Goal: Task Accomplishment & Management: Manage account settings

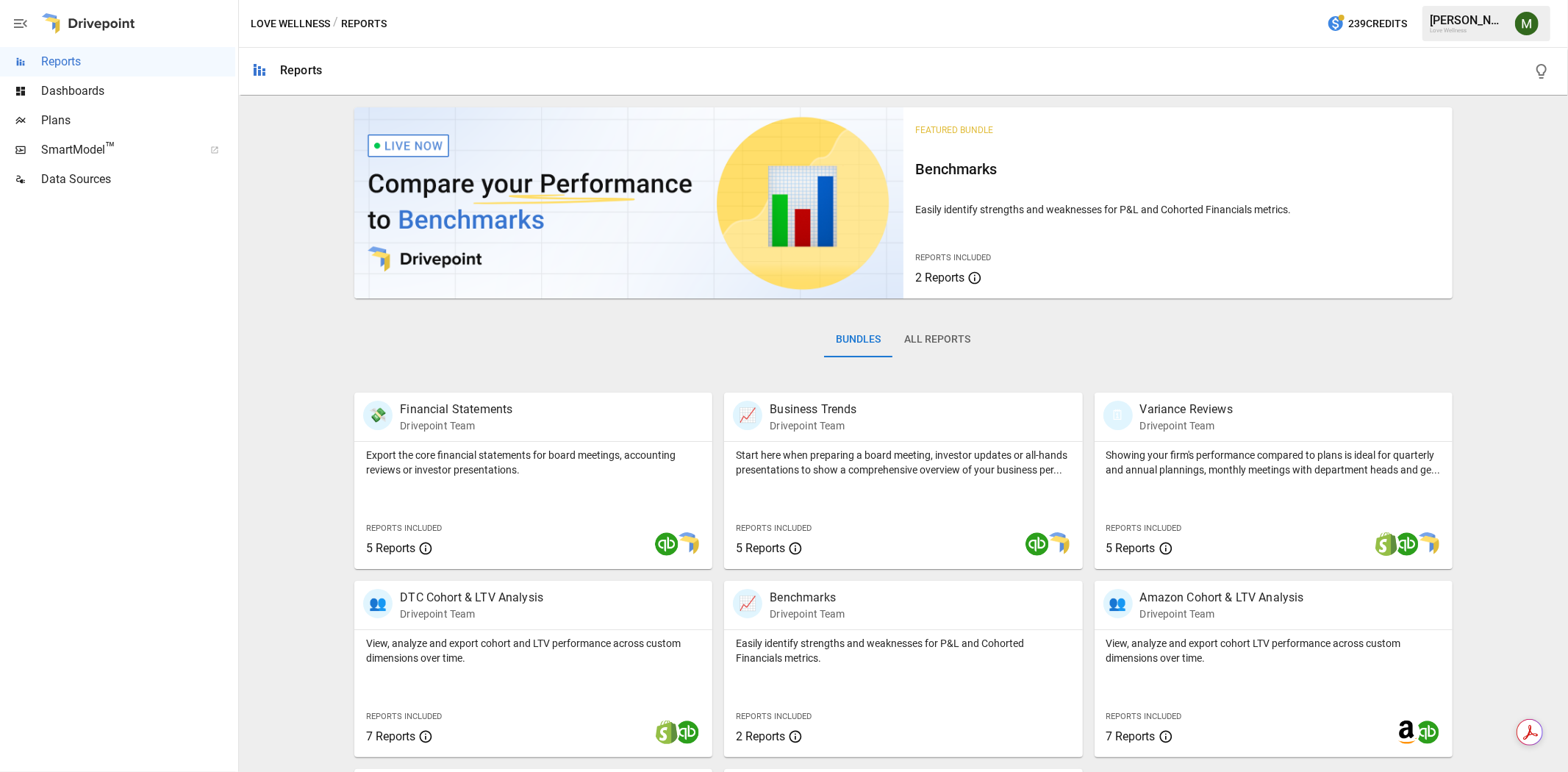
click at [746, 344] on div "Bundles All Reports" at bounding box center [903, 350] width 1098 height 82
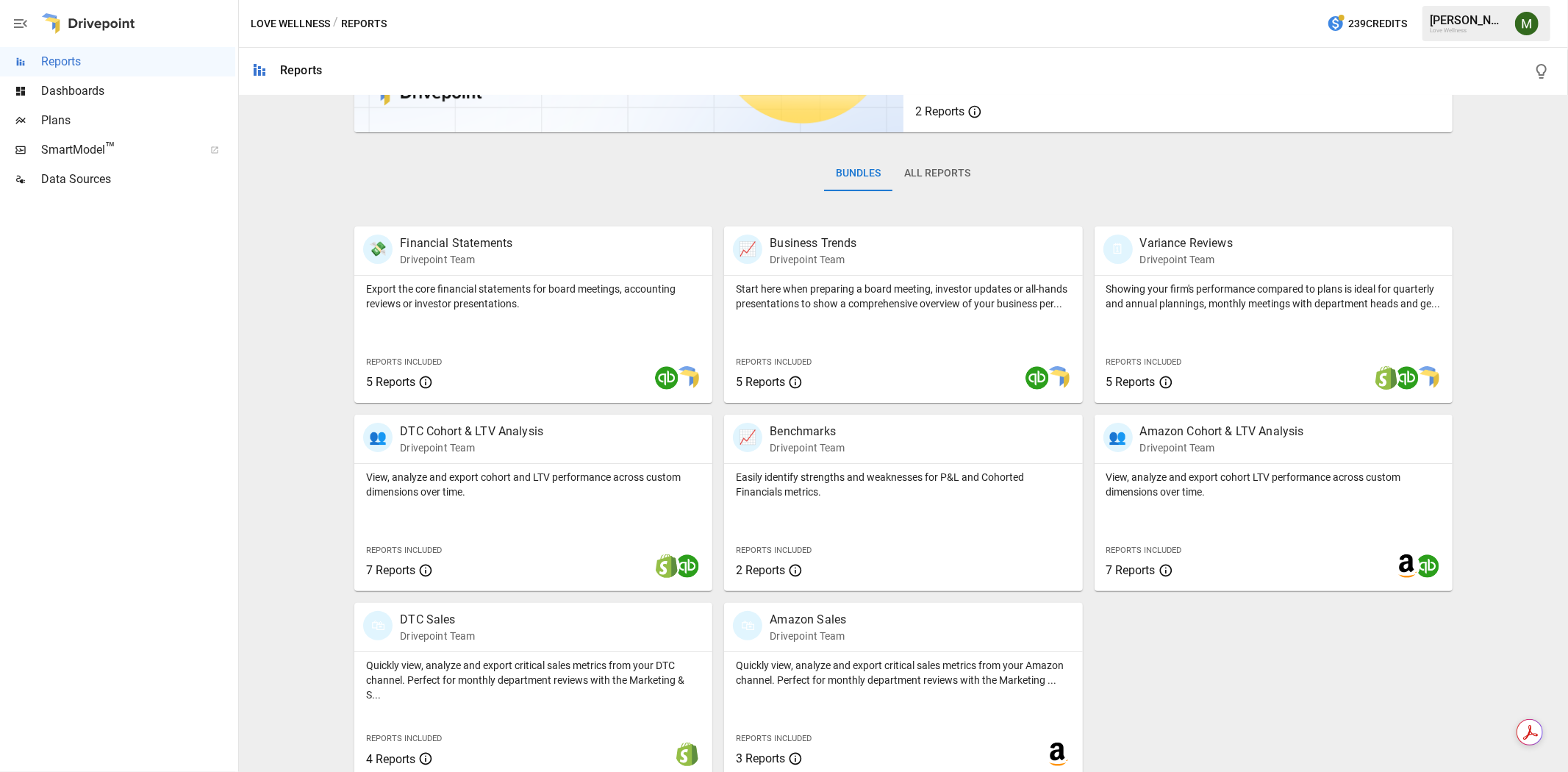
scroll to position [16, 0]
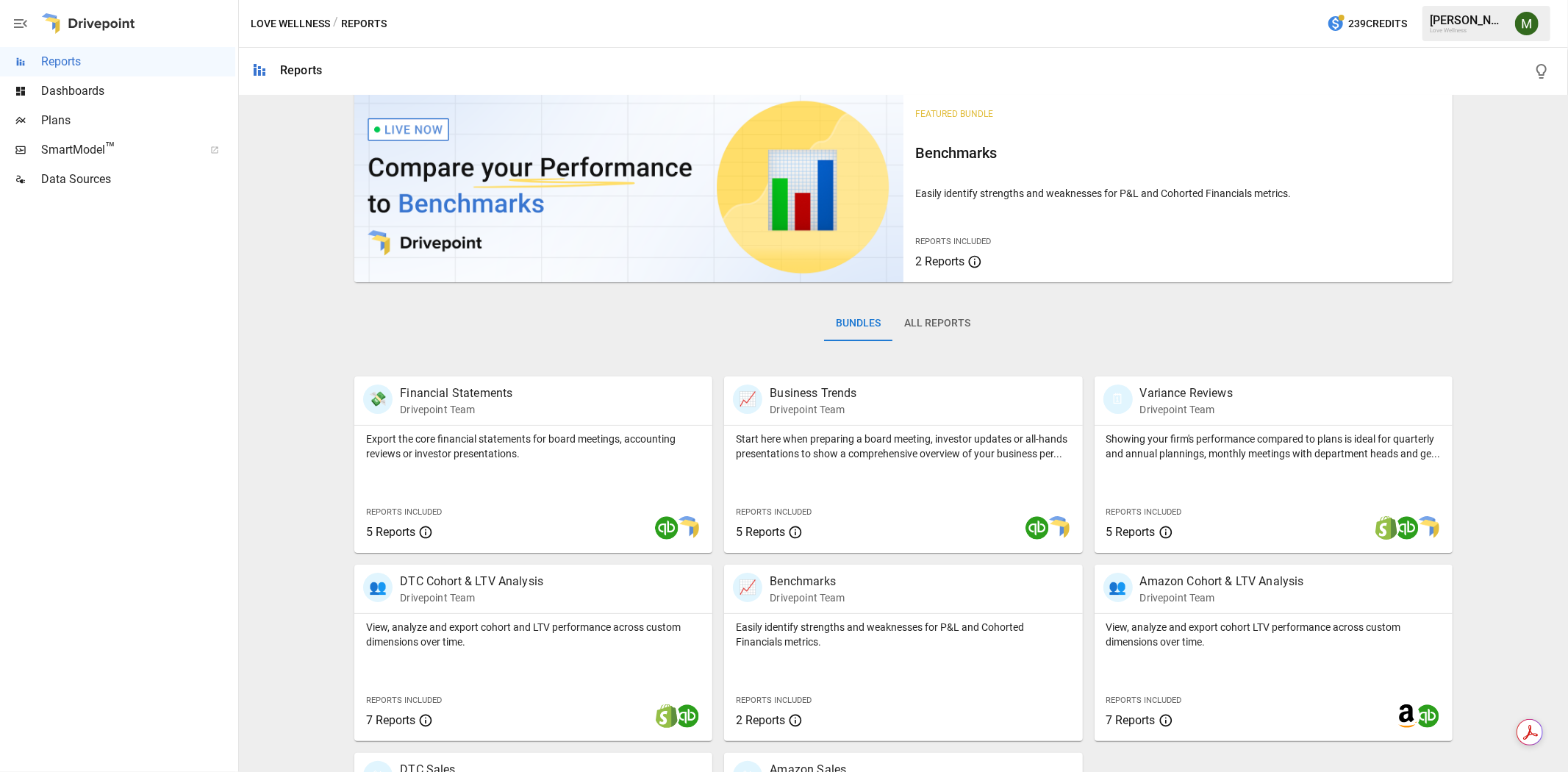
click at [763, 330] on div "Bundles All Reports" at bounding box center [903, 334] width 1098 height 82
click at [1531, 19] on img "Meredith Lacasse" at bounding box center [1527, 23] width 23 height 23
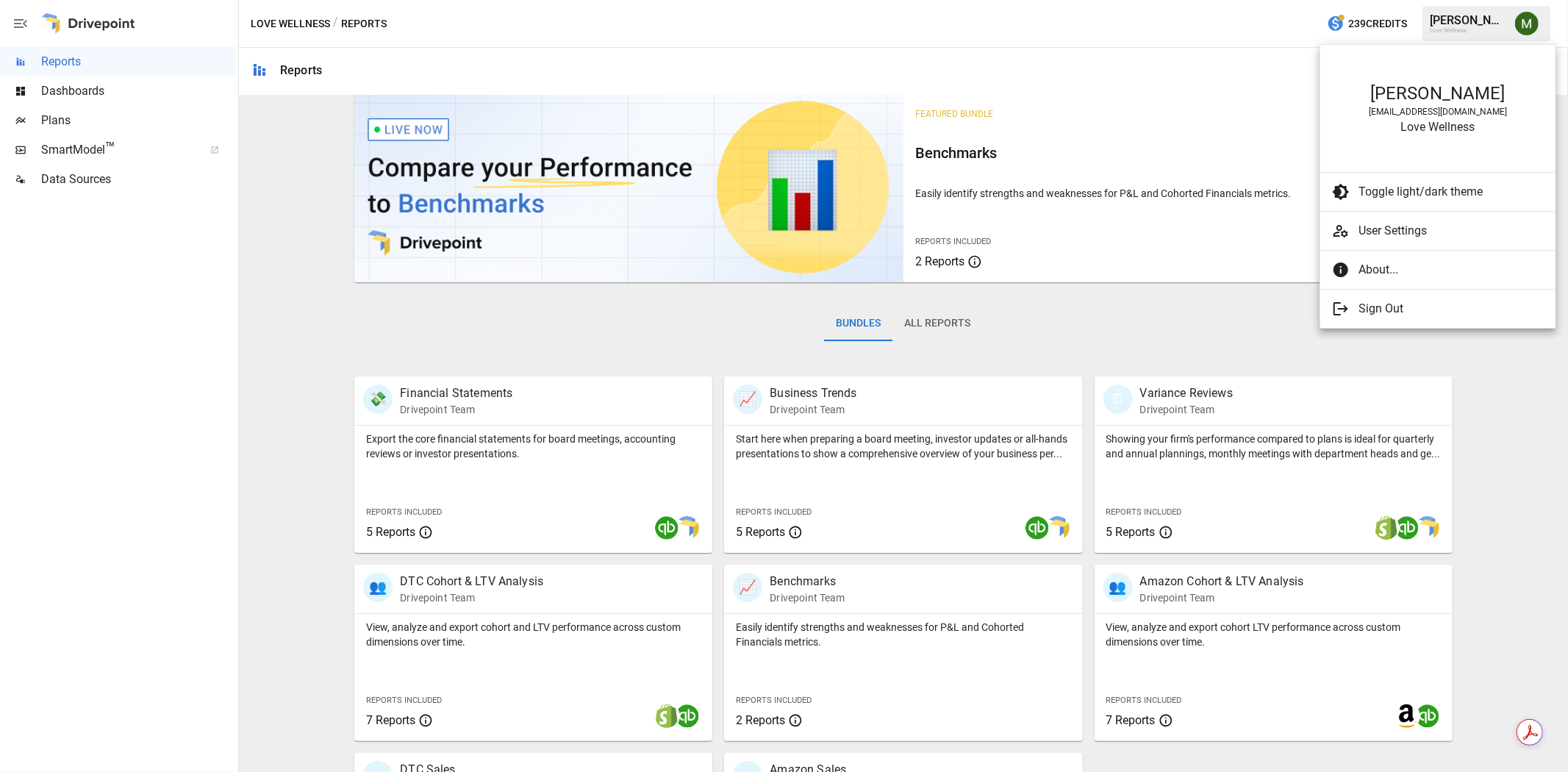
click at [1400, 218] on ul "[PERSON_NAME] [EMAIL_ADDRESS][DOMAIN_NAME] Love Wellness Toggle light/dark them…" at bounding box center [1437, 186] width 235 height 283
click at [1398, 225] on span "User Settings" at bounding box center [1452, 231] width 186 height 18
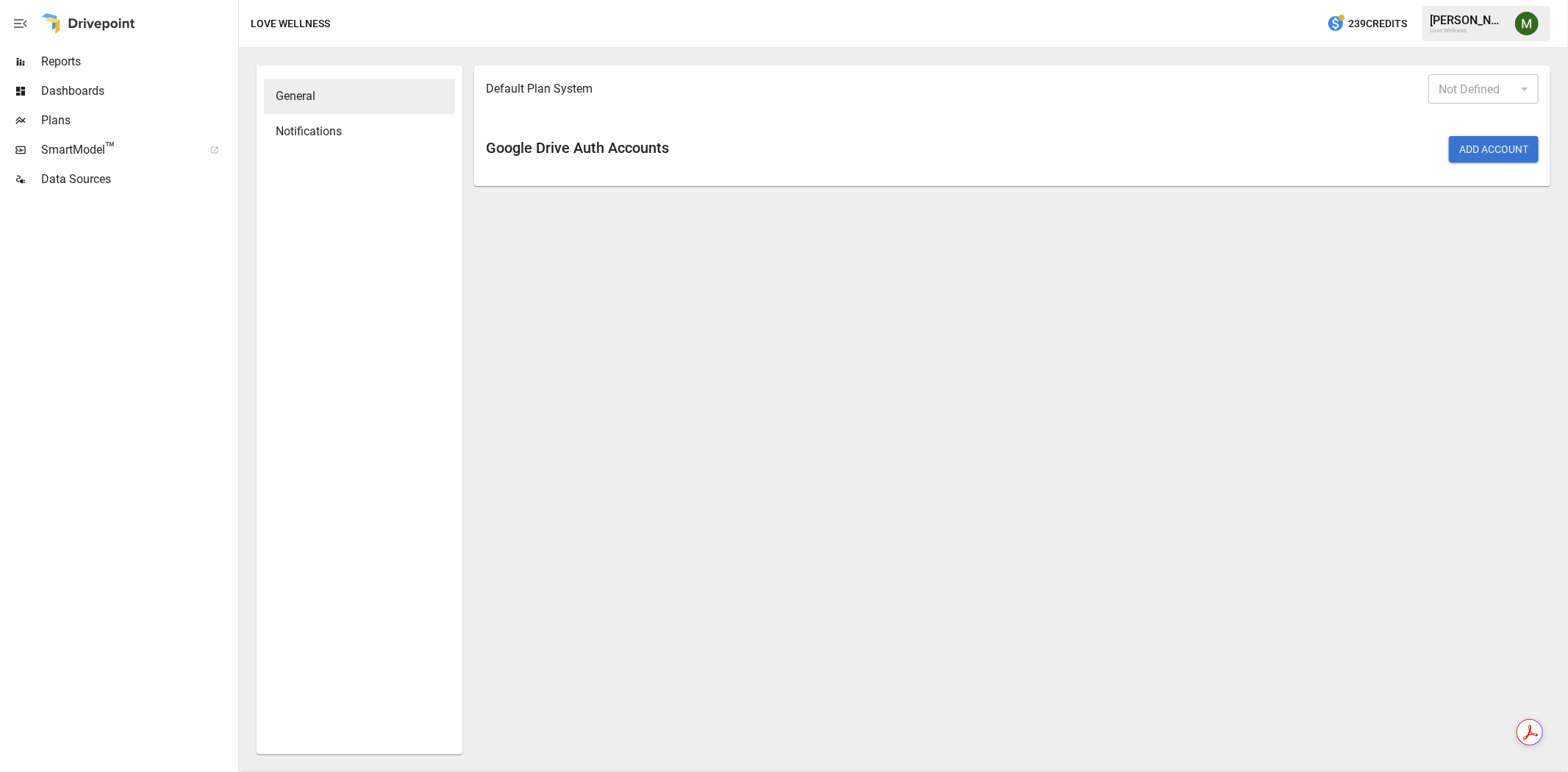
type input "*******"
click at [1463, 146] on button "Add Account" at bounding box center [1494, 149] width 90 height 26
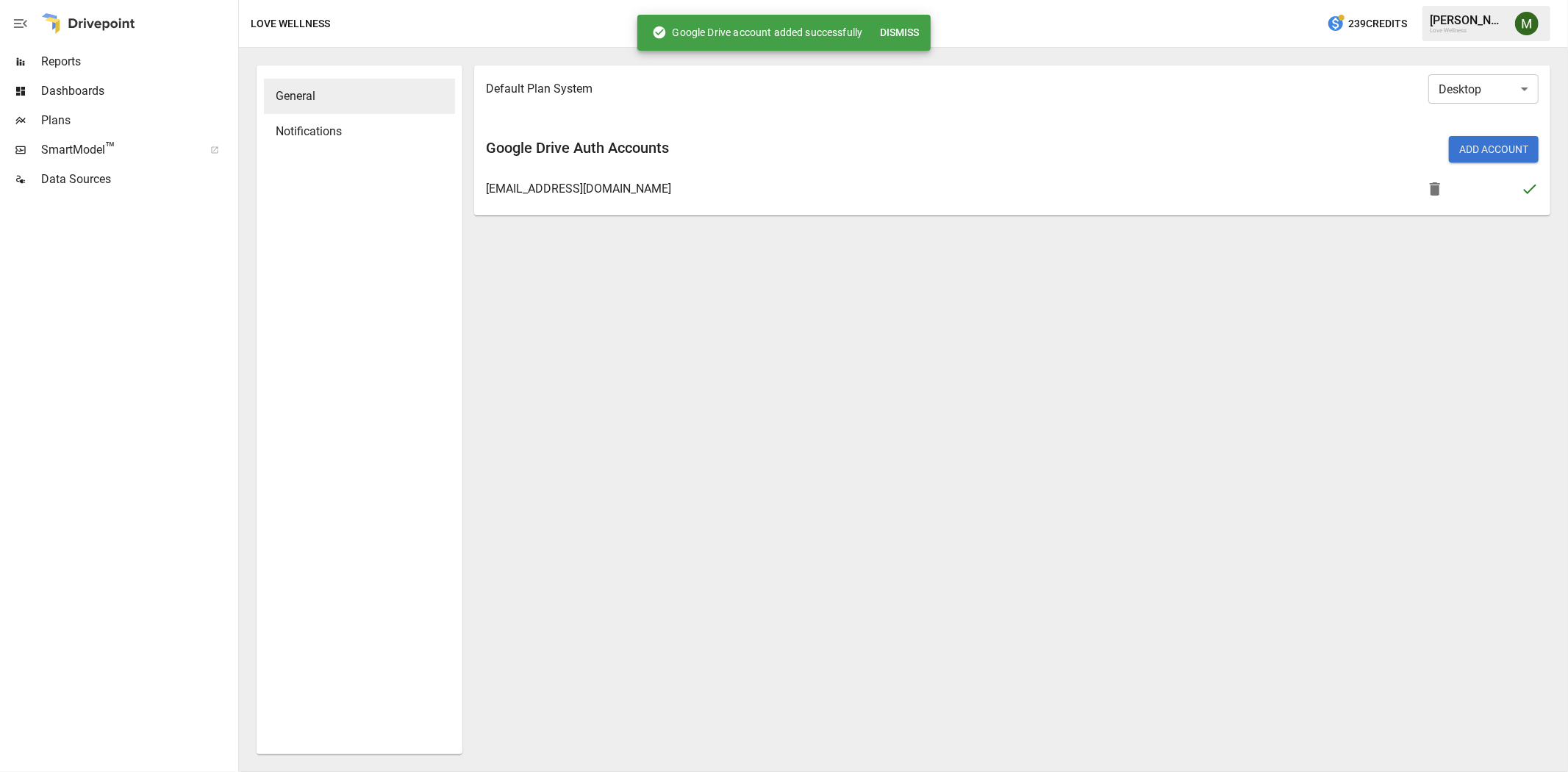
click at [1068, 287] on div "Default Plan System Desktop ******* ​ Google Drive Auth Accounts Add Account [E…" at bounding box center [1012, 410] width 1076 height 688
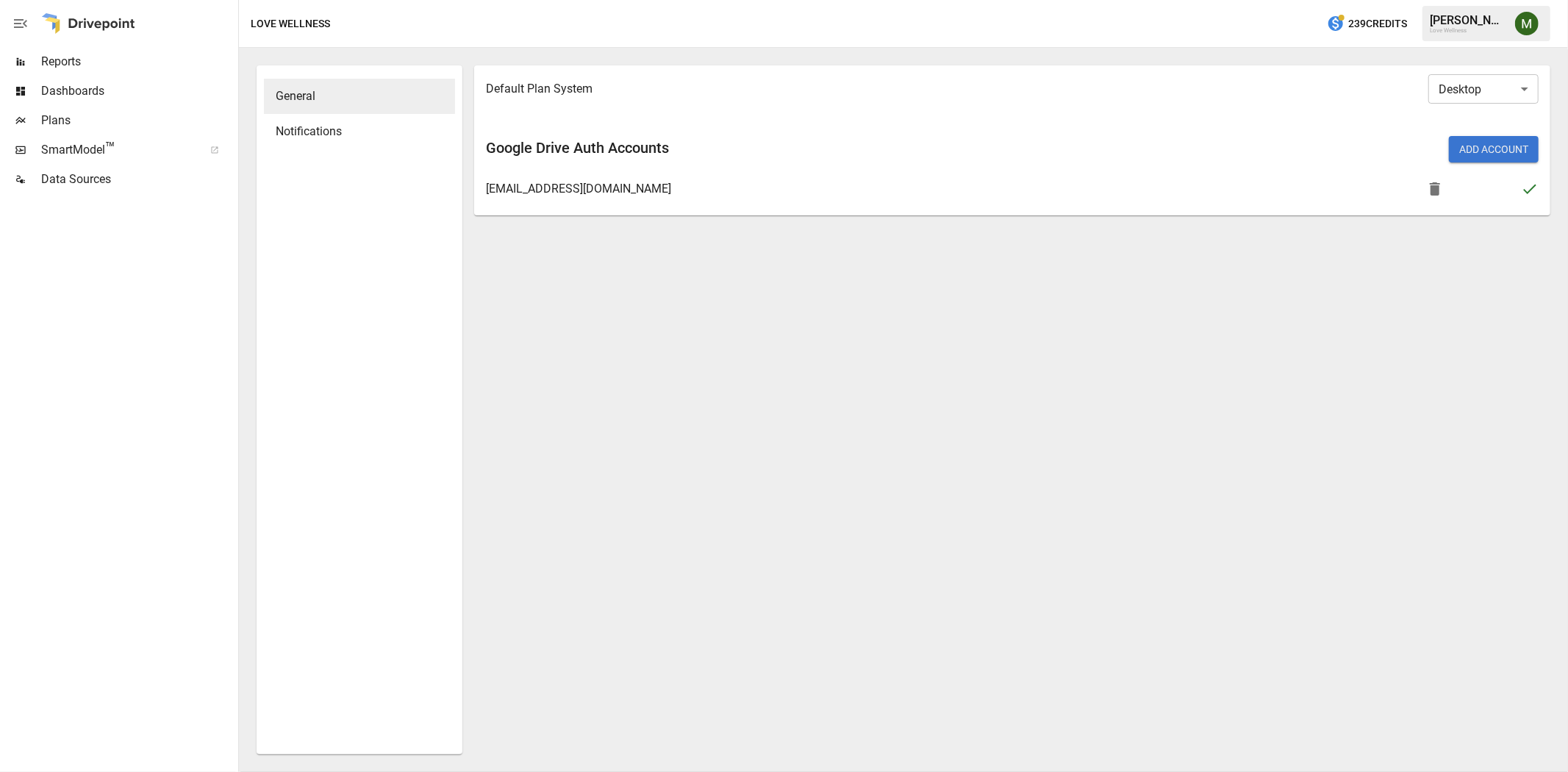
click at [1019, 221] on div "Default Plan System Desktop ******* ​ Google Drive Auth Accounts Add Account [E…" at bounding box center [1012, 410] width 1076 height 688
click at [1007, 304] on div "Default Plan System Desktop ******* ​ Google Drive Auth Accounts Add Account [E…" at bounding box center [1012, 410] width 1076 height 688
click at [100, 121] on span "Plans" at bounding box center [138, 121] width 194 height 18
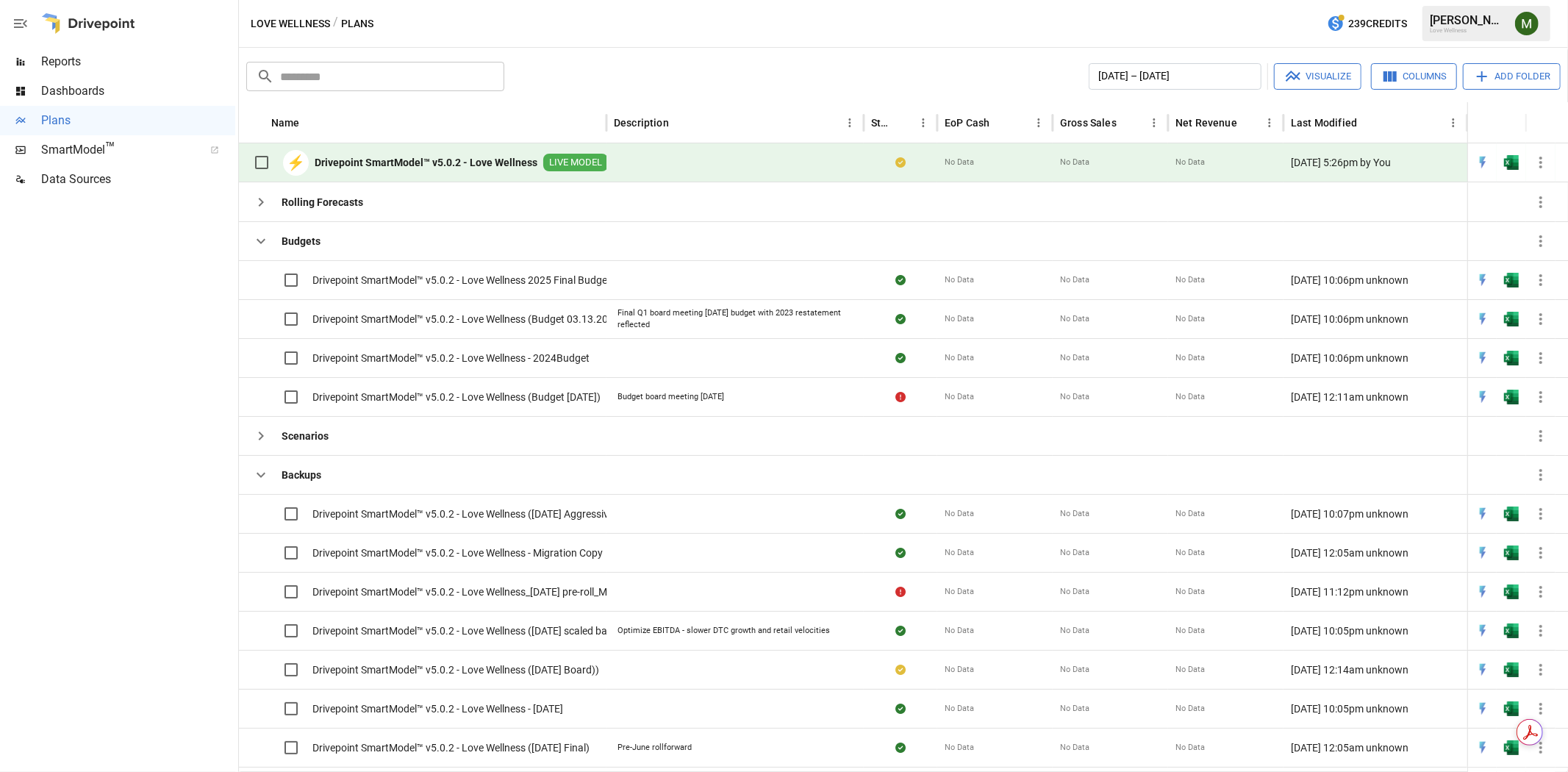
click at [426, 161] on b "Drivepoint SmartModel™ v5.0.2 - Love Wellness" at bounding box center [425, 162] width 223 height 14
click at [1549, 161] on icon "button" at bounding box center [1541, 163] width 18 height 18
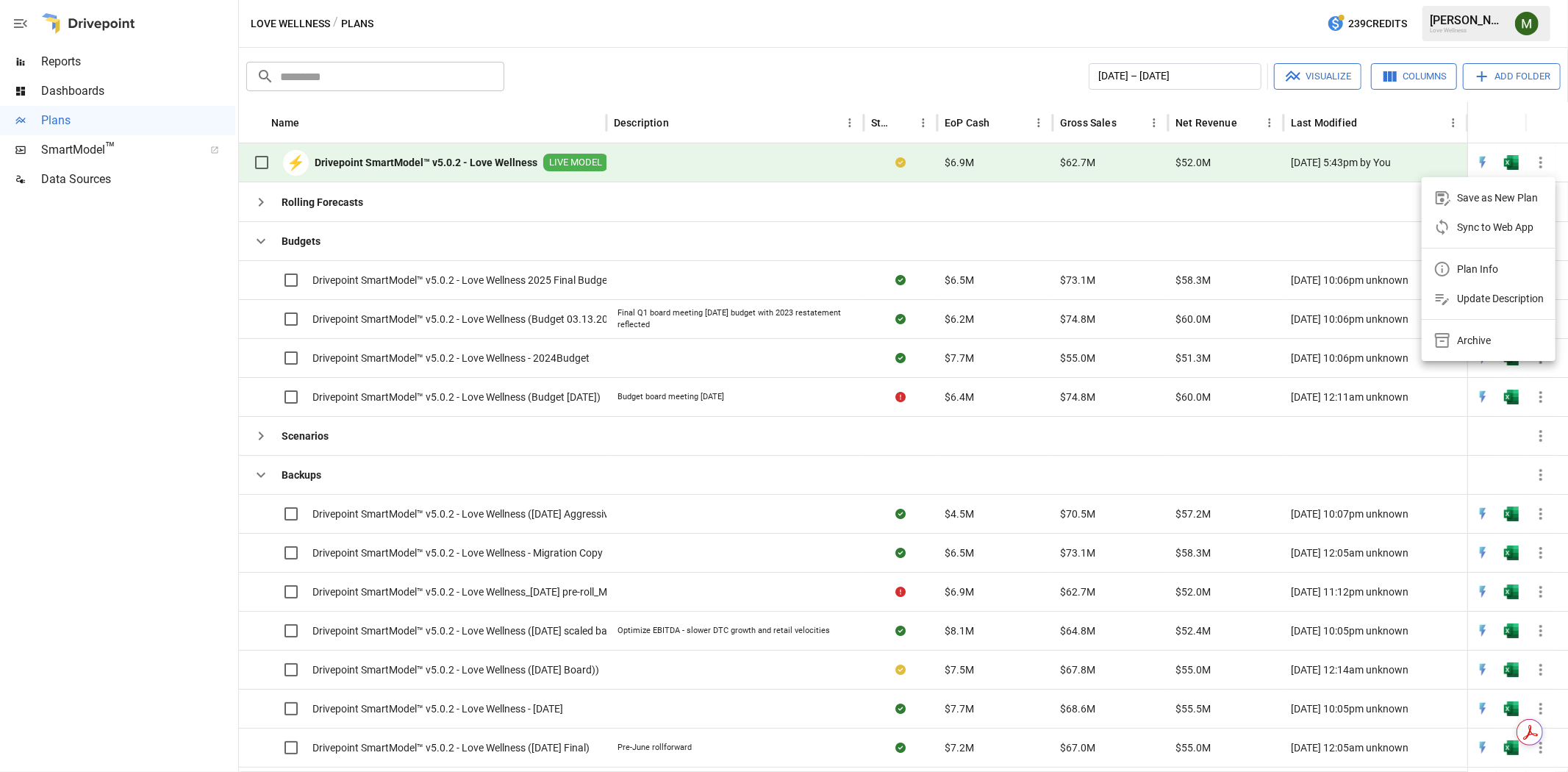
click at [570, 153] on div at bounding box center [784, 386] width 1568 height 772
click at [575, 159] on span "LIVE MODEL" at bounding box center [576, 163] width 65 height 14
click at [604, 160] on span "LIVE MODEL" at bounding box center [576, 163] width 65 height 14
click at [1519, 157] on button "button" at bounding box center [1511, 162] width 47 height 22
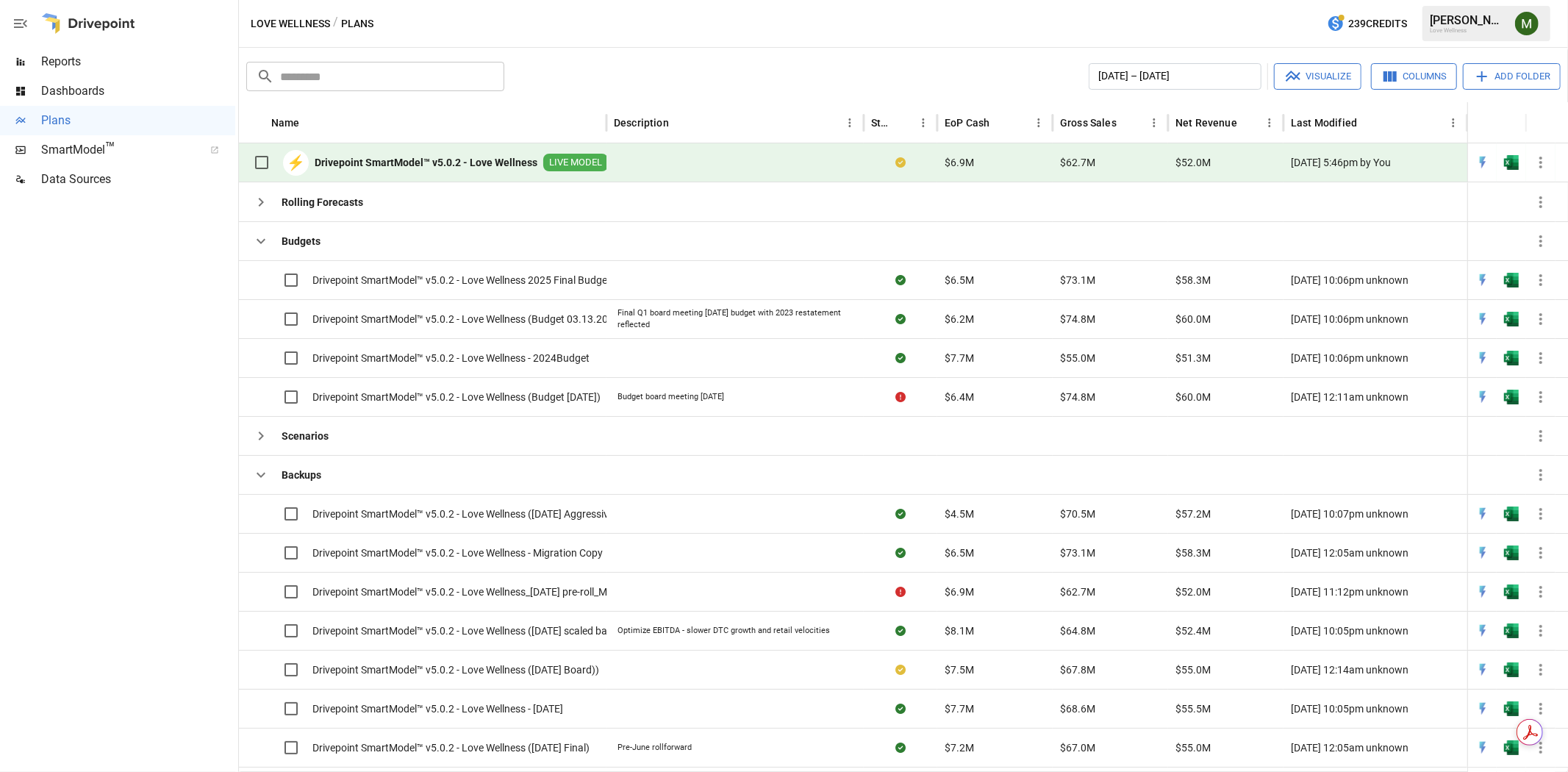
click at [917, 48] on div "​ ​ [DATE] – [DATE] Visualize Columns Add Folder Name Description Status EoP Ca…" at bounding box center [903, 410] width 1329 height 724
click at [1530, 26] on img "Meredith Lacasse" at bounding box center [1527, 23] width 23 height 23
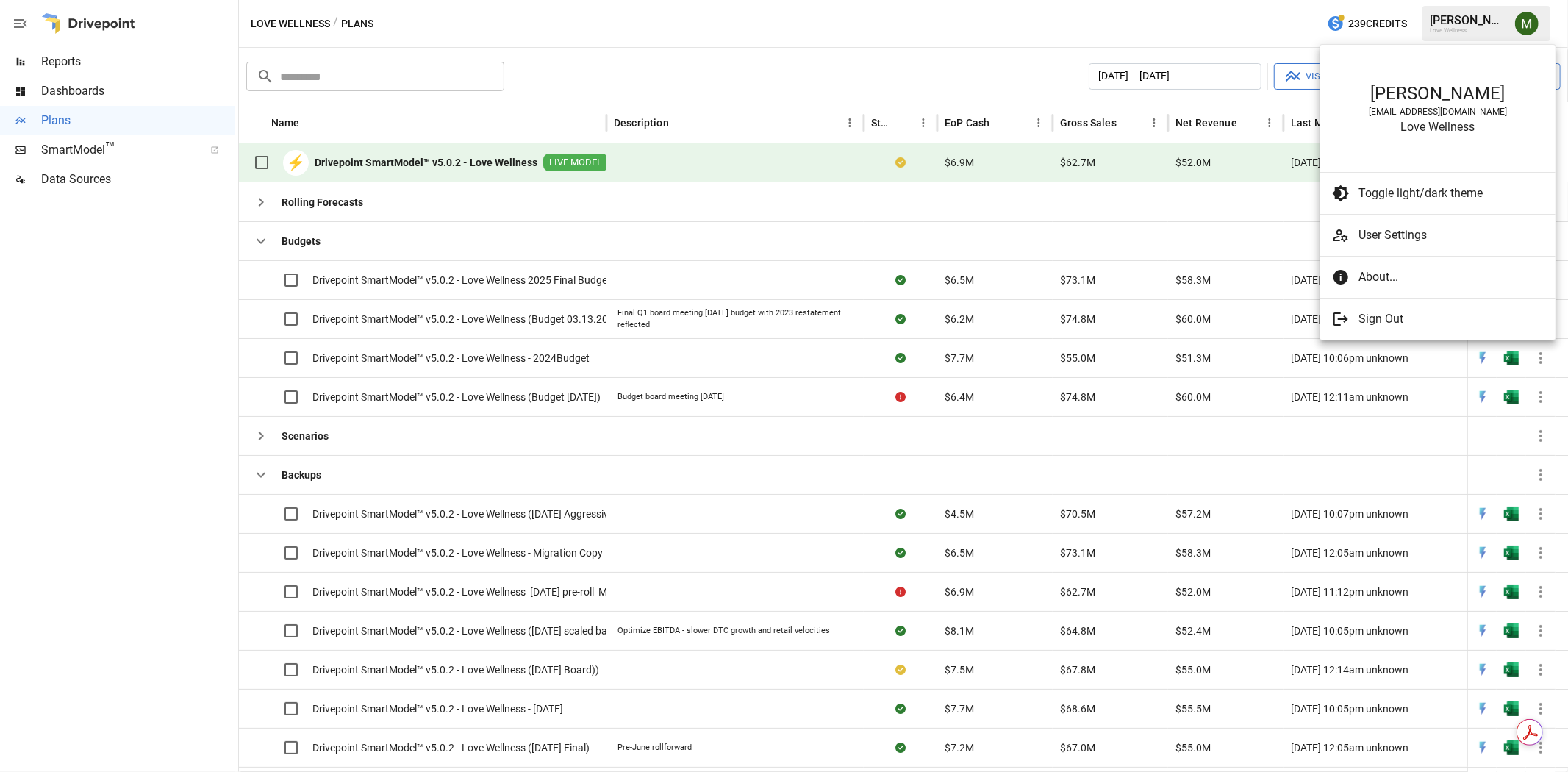
click at [1399, 226] on li "User Settings" at bounding box center [1437, 235] width 235 height 30
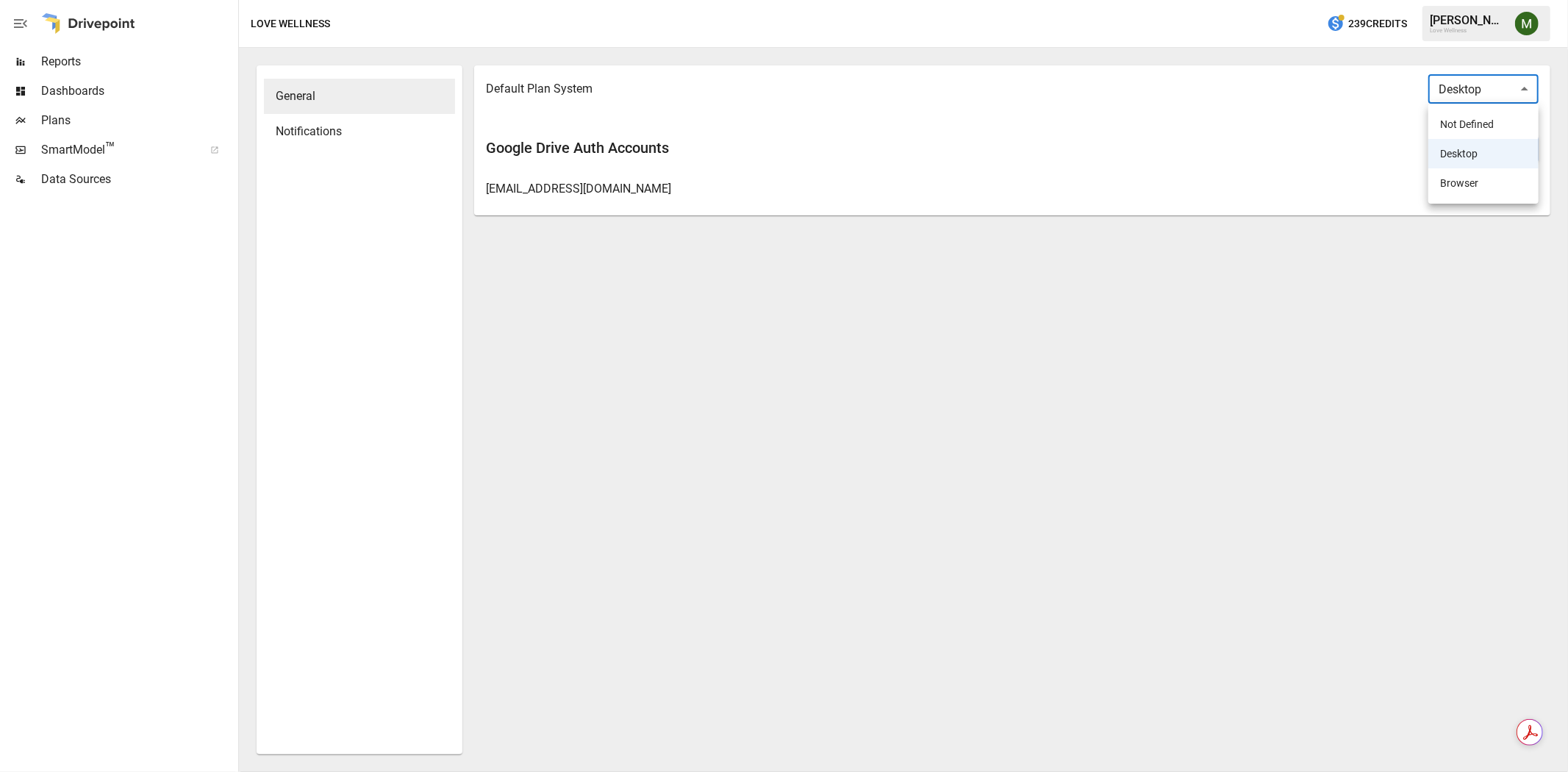
click at [1509, 0] on body "Reports Dashboards Plans SmartModel ™ Data Sources Love Wellness 239 Credits [P…" at bounding box center [784, 0] width 1568 height 0
click at [1509, 88] on div at bounding box center [784, 386] width 1568 height 772
click at [1497, 0] on body "Reports Dashboards Plans SmartModel ™ Data Sources Love Wellness 239 Credits [P…" at bounding box center [784, 0] width 1568 height 0
click at [1482, 182] on li "Browser" at bounding box center [1483, 183] width 110 height 30
type input "*******"
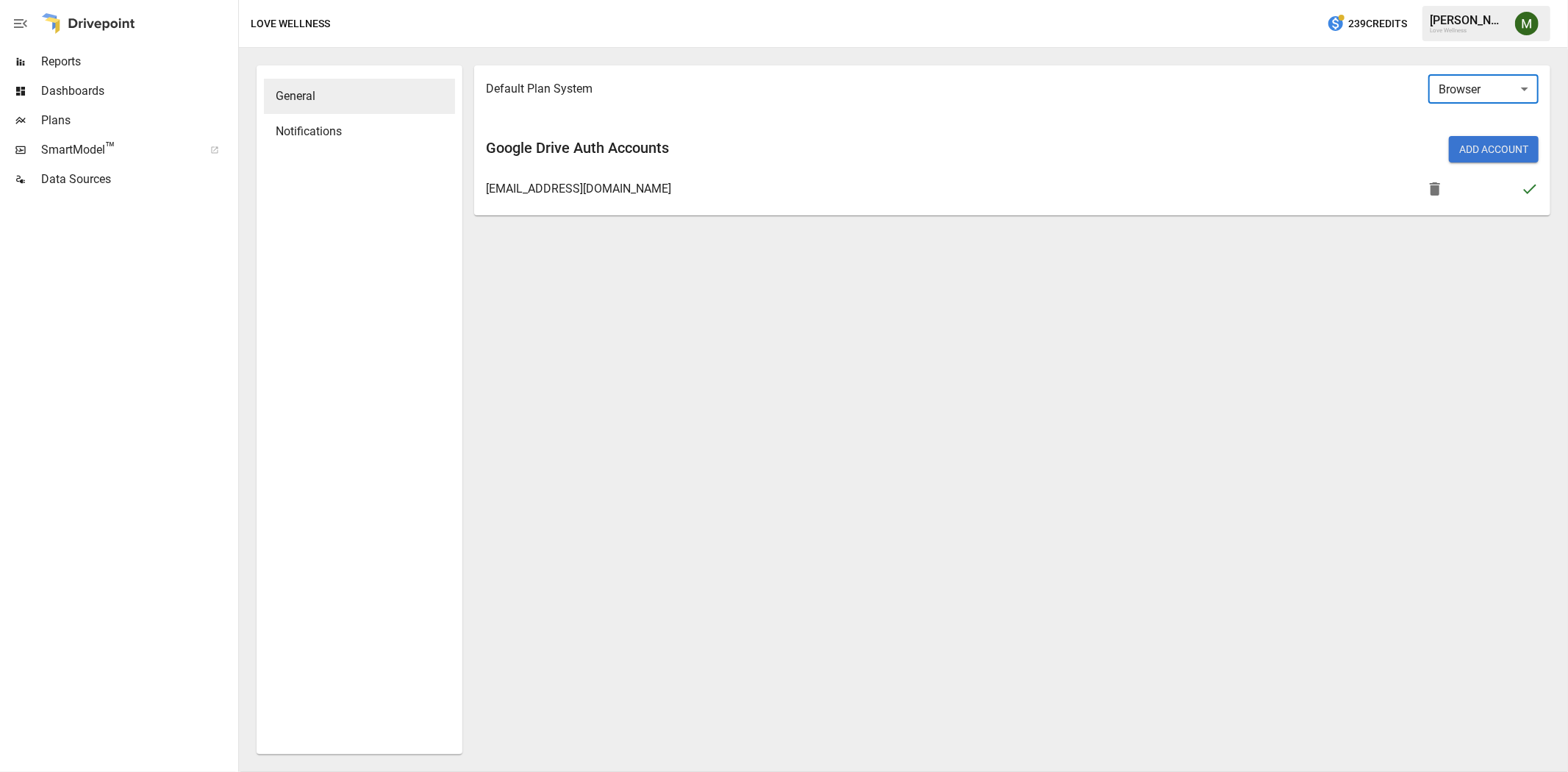
click at [1070, 161] on div "Add Account" at bounding box center [1279, 149] width 521 height 26
click at [105, 118] on span "Plans" at bounding box center [138, 121] width 194 height 18
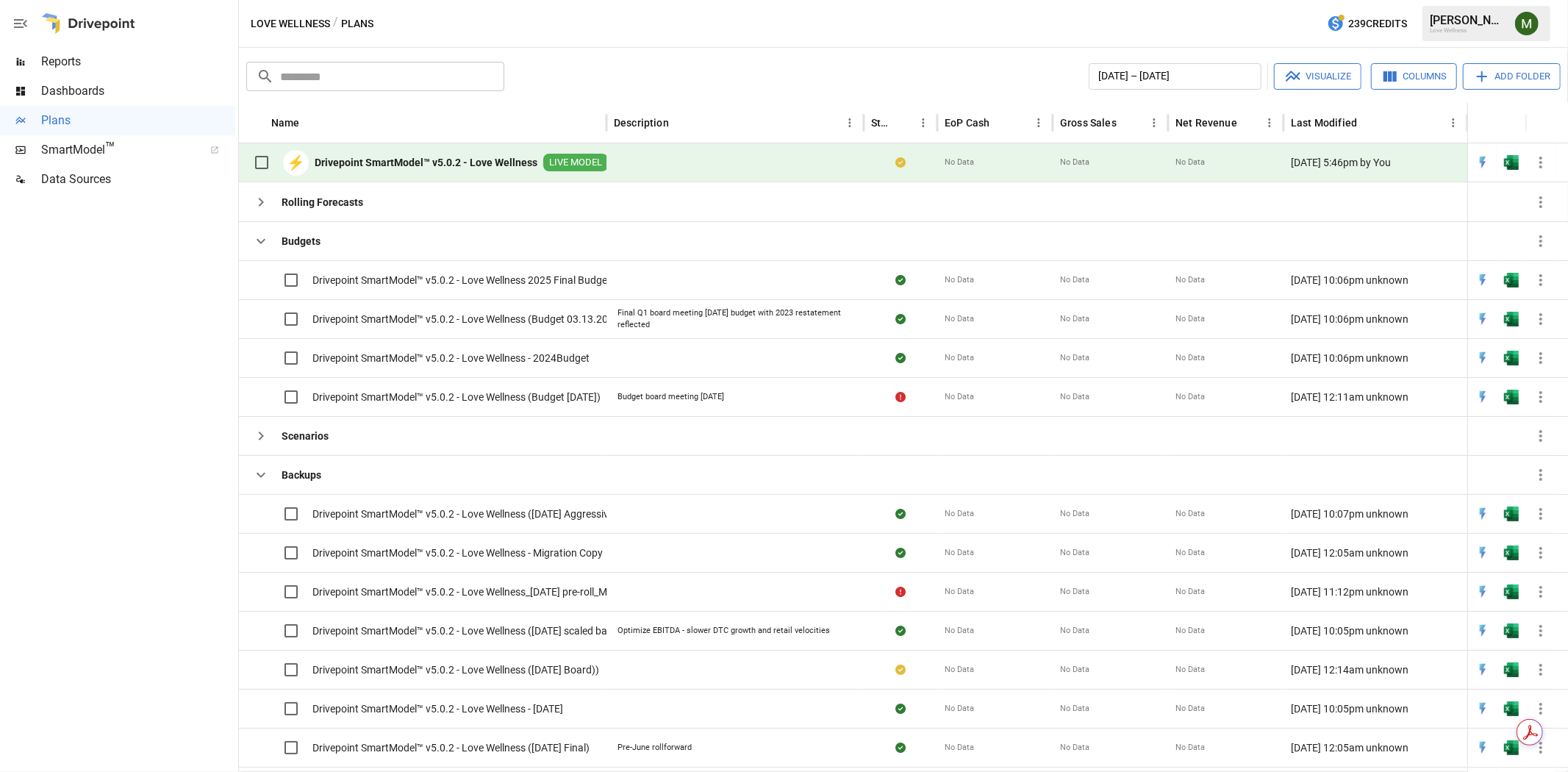
click at [1542, 166] on icon "button" at bounding box center [1540, 162] width 3 height 12
click at [1508, 158] on div at bounding box center [784, 386] width 1568 height 772
click at [1513, 163] on img "Open in Excel" at bounding box center [1511, 162] width 14 height 14
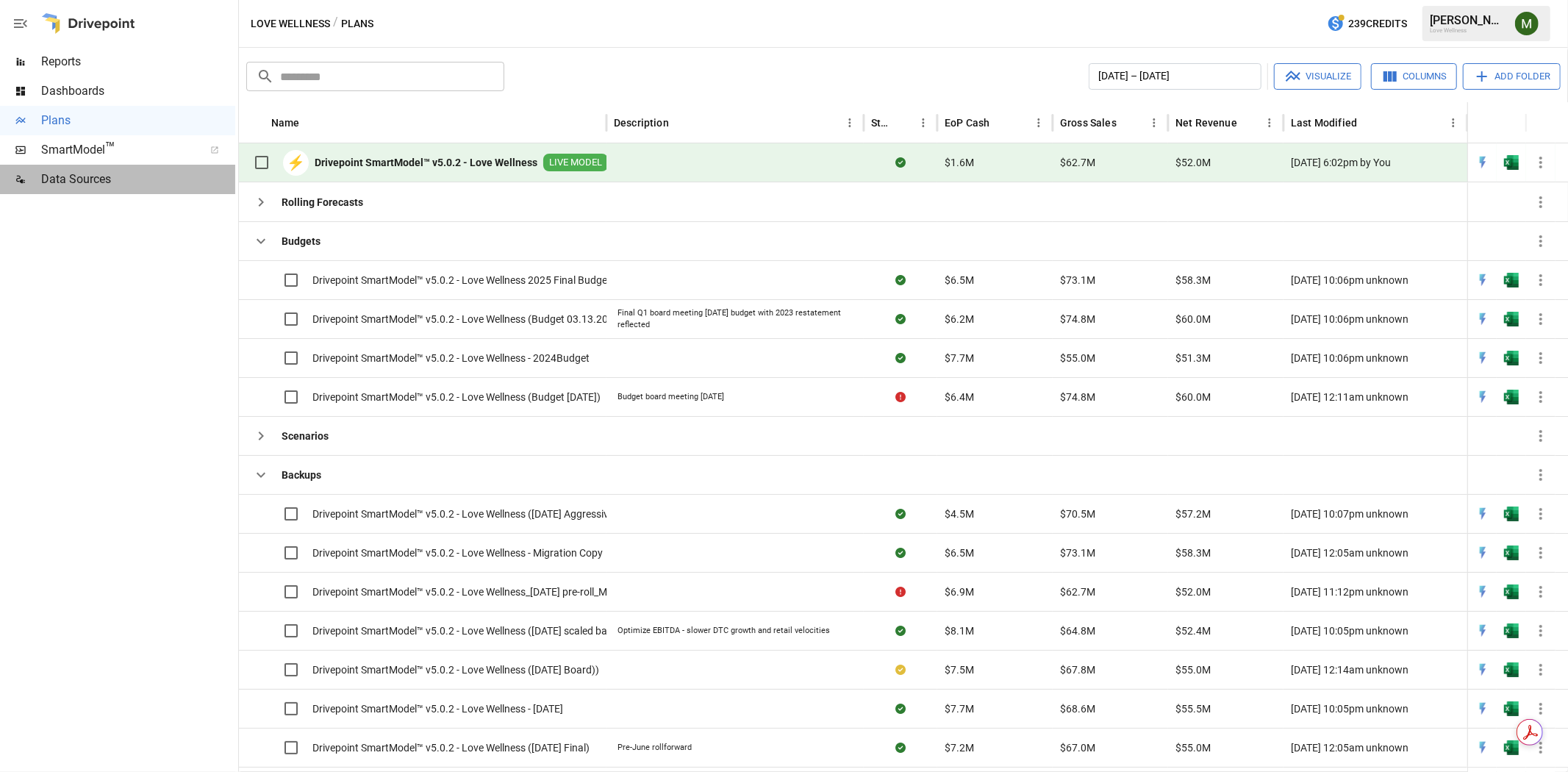
click at [98, 178] on span "Data Sources" at bounding box center [138, 179] width 194 height 18
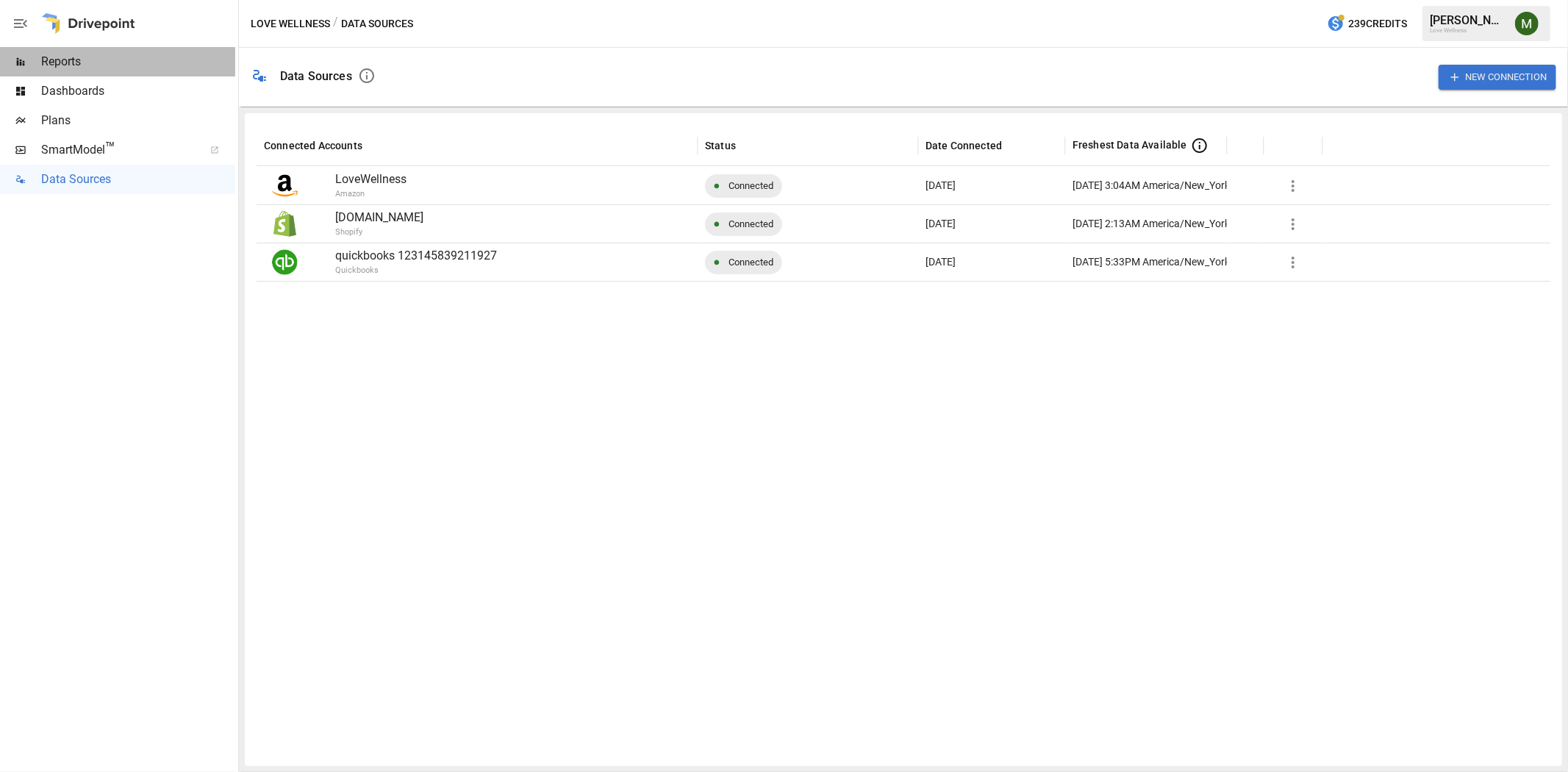
click at [76, 59] on span "Reports" at bounding box center [138, 62] width 194 height 18
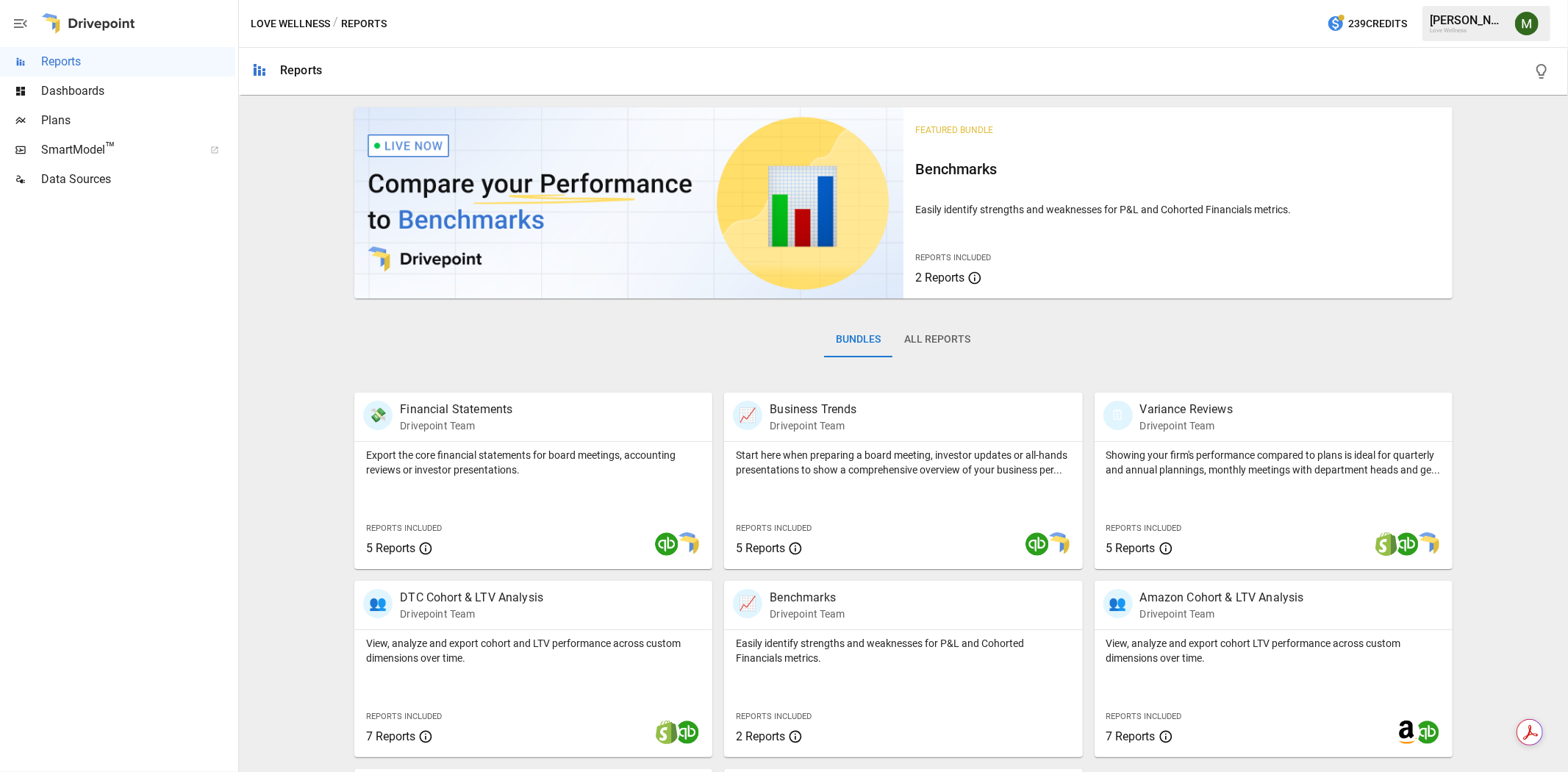
click at [72, 126] on span "Plans" at bounding box center [138, 121] width 194 height 18
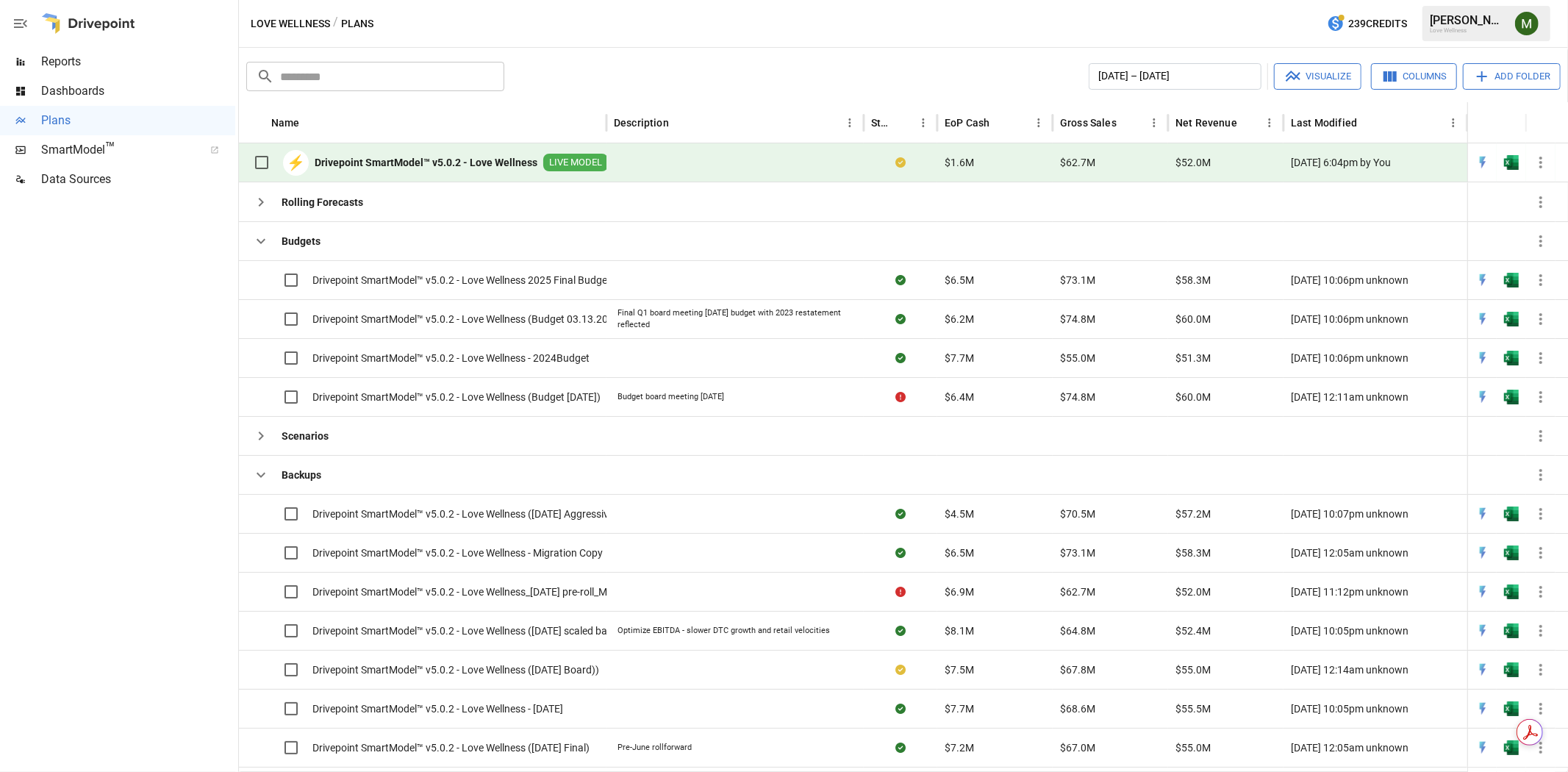
click at [1531, 25] on img "Meredith Lacasse" at bounding box center [1527, 23] width 23 height 23
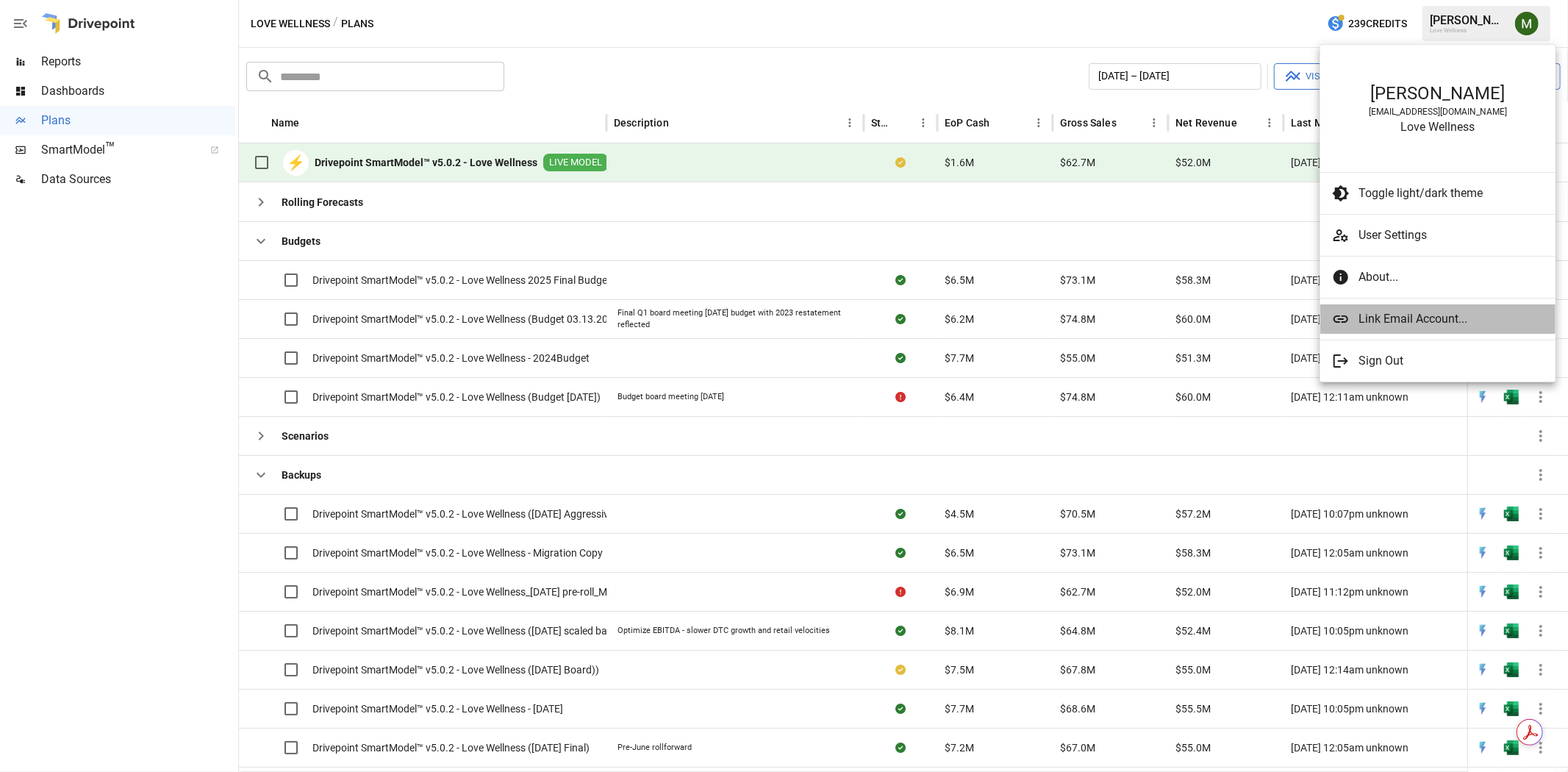
click at [1408, 322] on span "Link Email Account..." at bounding box center [1452, 319] width 186 height 18
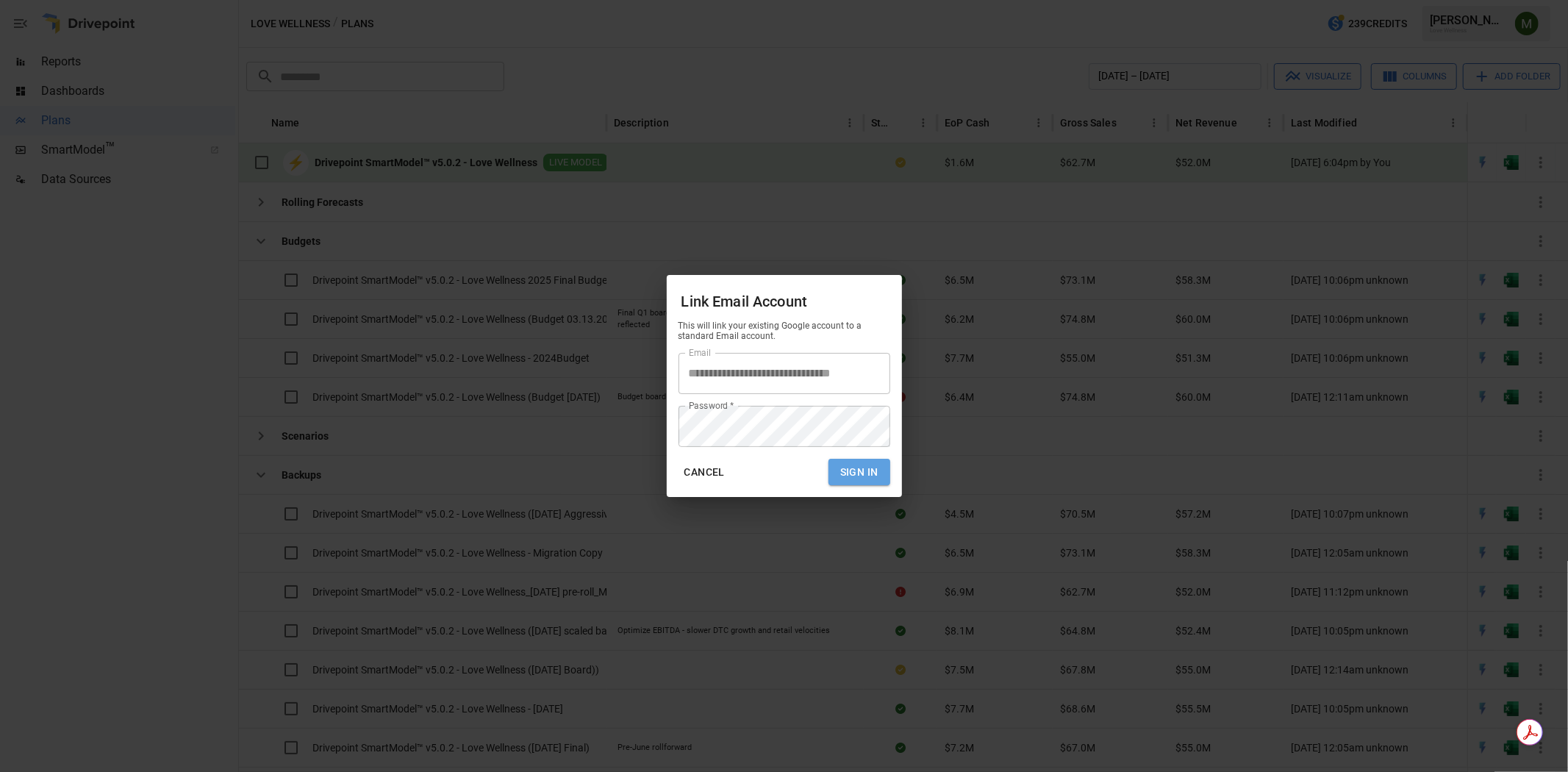
click at [848, 466] on button "Sign In" at bounding box center [860, 472] width 62 height 27
